Goal: Find specific fact: Find contact information

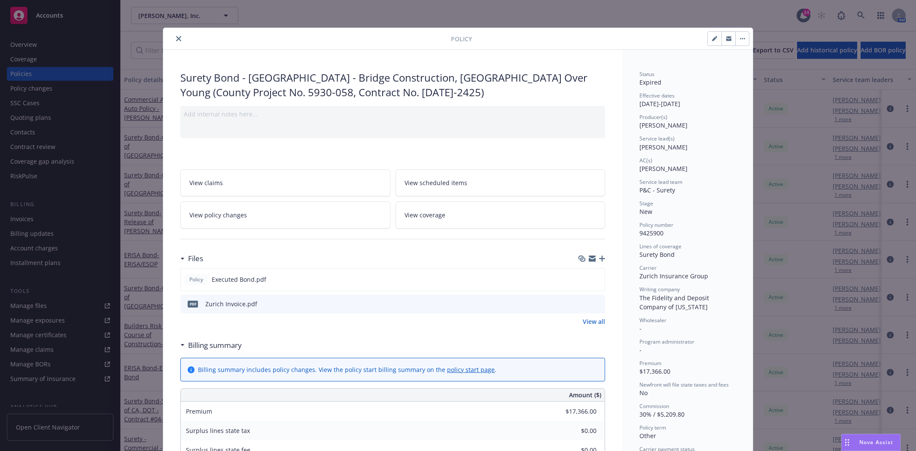
click at [173, 40] on button "close" at bounding box center [178, 38] width 10 height 10
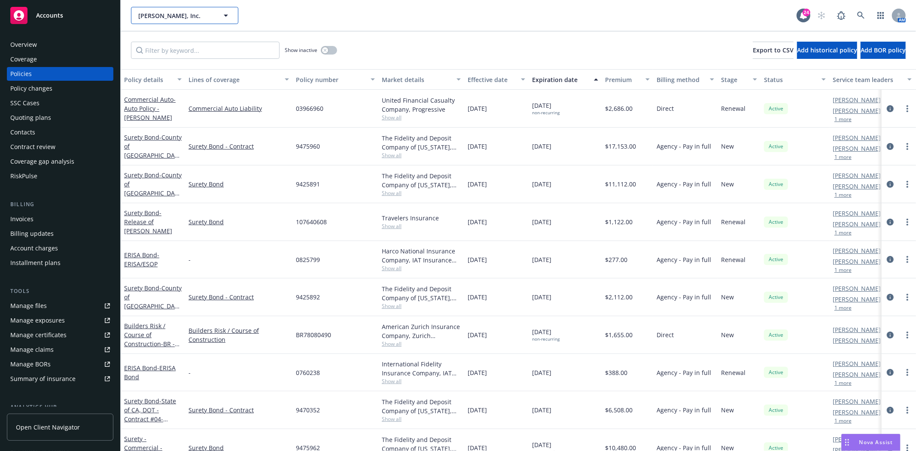
click at [162, 12] on span "[PERSON_NAME], Inc." at bounding box center [175, 15] width 74 height 9
type input "Rue la"
click at [67, 18] on div "Accounts" at bounding box center [60, 15] width 100 height 17
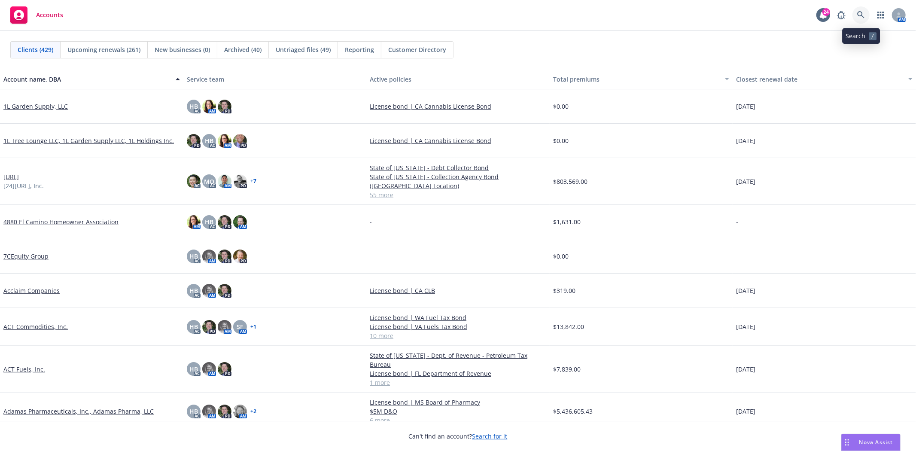
click at [856, 15] on link at bounding box center [860, 14] width 17 height 17
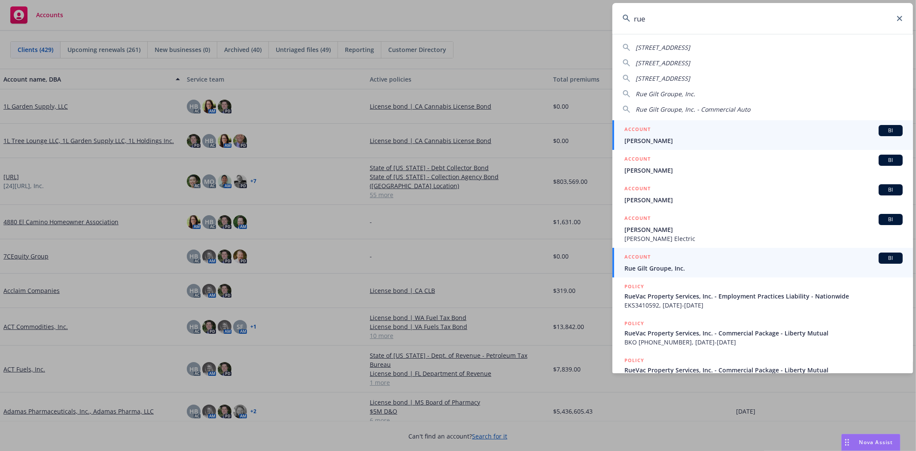
type input "rue"
click at [671, 270] on span "Rue Gilt Groupe, Inc." at bounding box center [763, 268] width 278 height 9
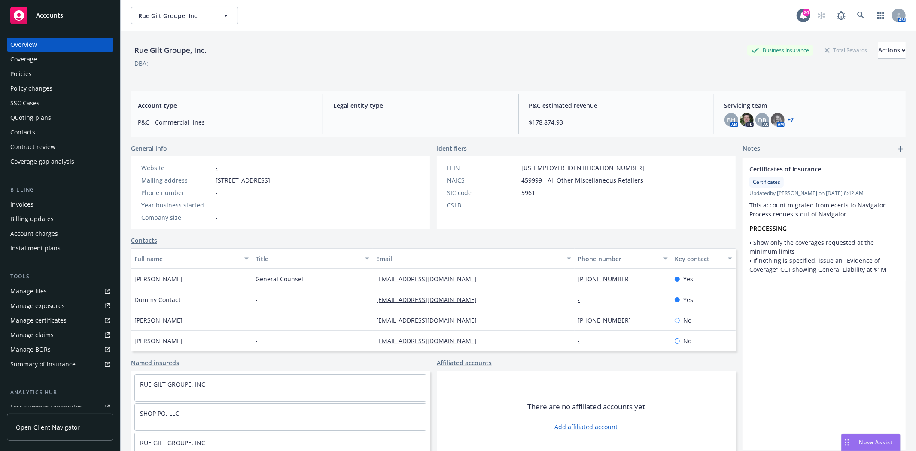
drag, startPoint x: 214, startPoint y: 179, endPoint x: 355, endPoint y: 179, distance: 140.8
click at [274, 179] on div "Mailing address [STREET_ADDRESS]" at bounding box center [206, 180] width 136 height 9
copy span "[STREET_ADDRESS]"
